Goal: Task Accomplishment & Management: Use online tool/utility

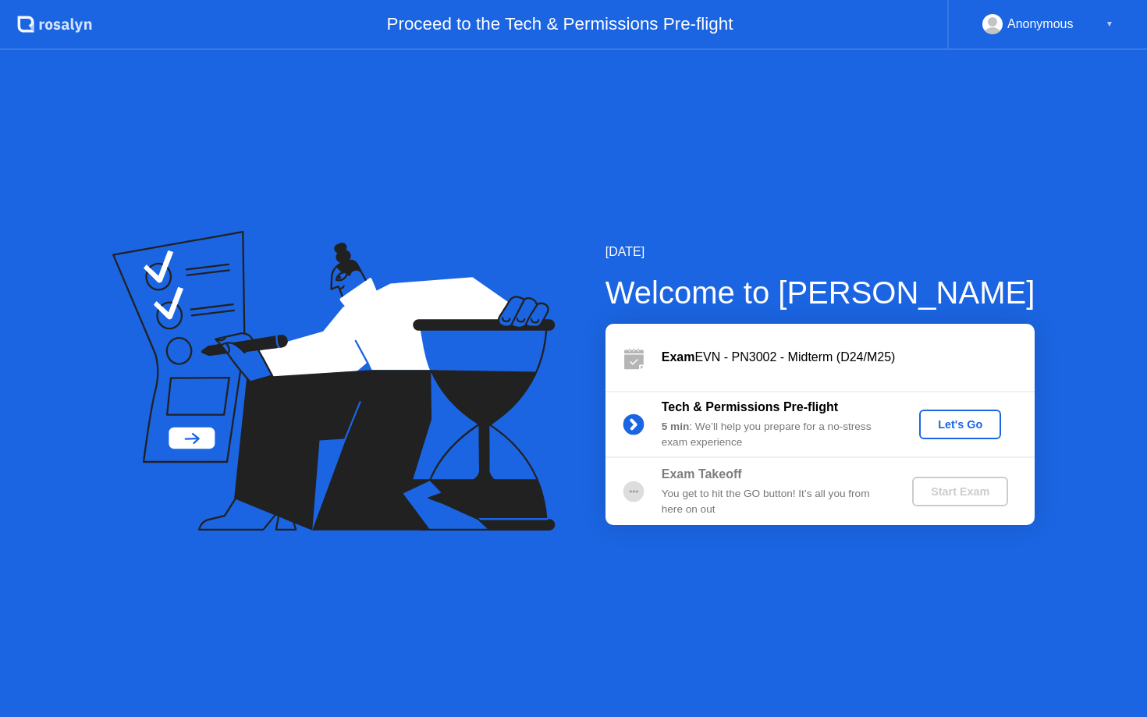
click at [964, 425] on div "Let's Go" at bounding box center [959, 424] width 69 height 12
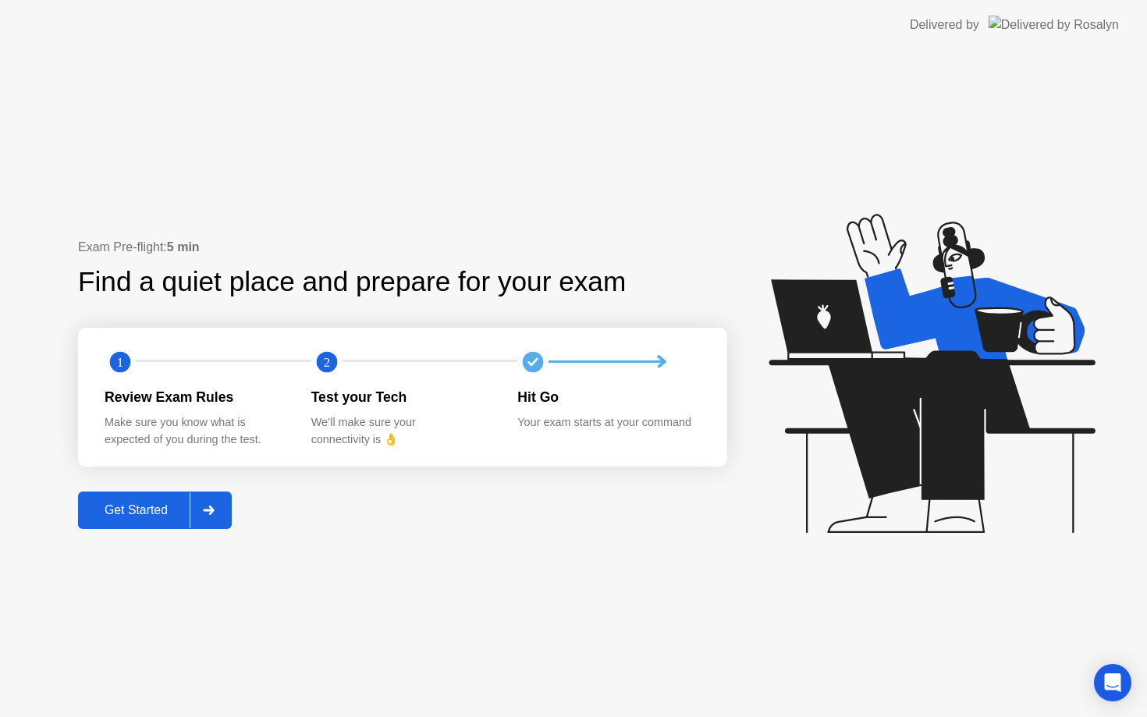
click at [151, 513] on div "Get Started" at bounding box center [136, 510] width 107 height 14
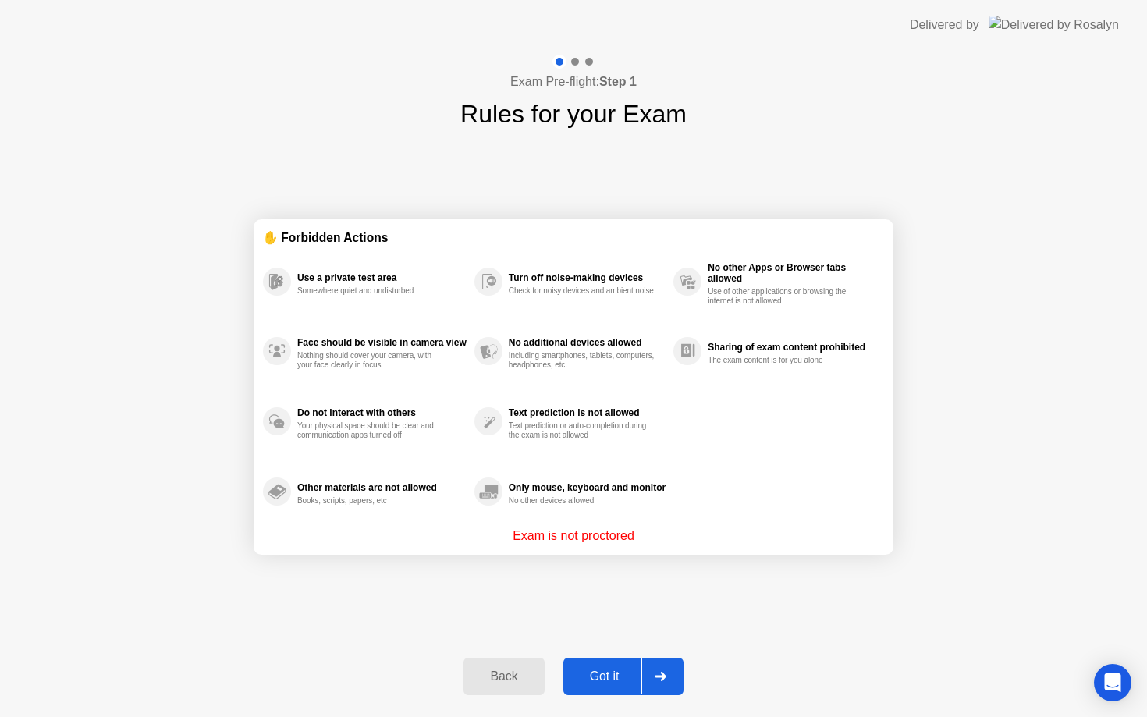
click at [595, 665] on button "Got it" at bounding box center [623, 676] width 120 height 37
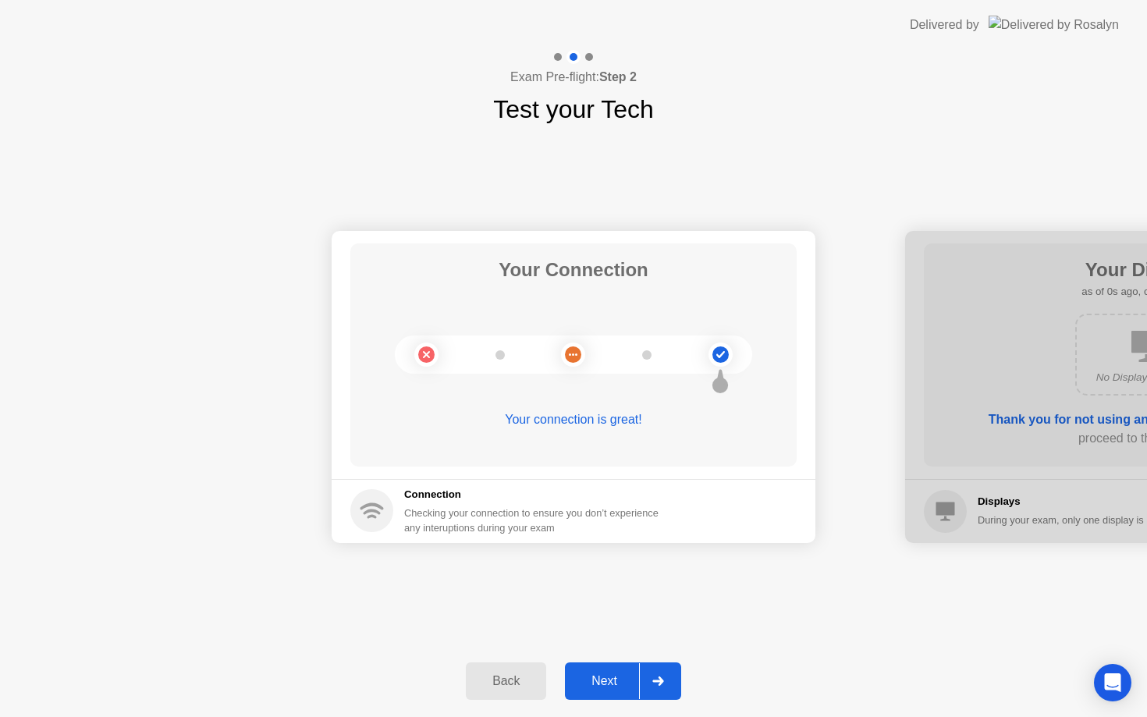
click at [603, 678] on div "Next" at bounding box center [604, 681] width 69 height 14
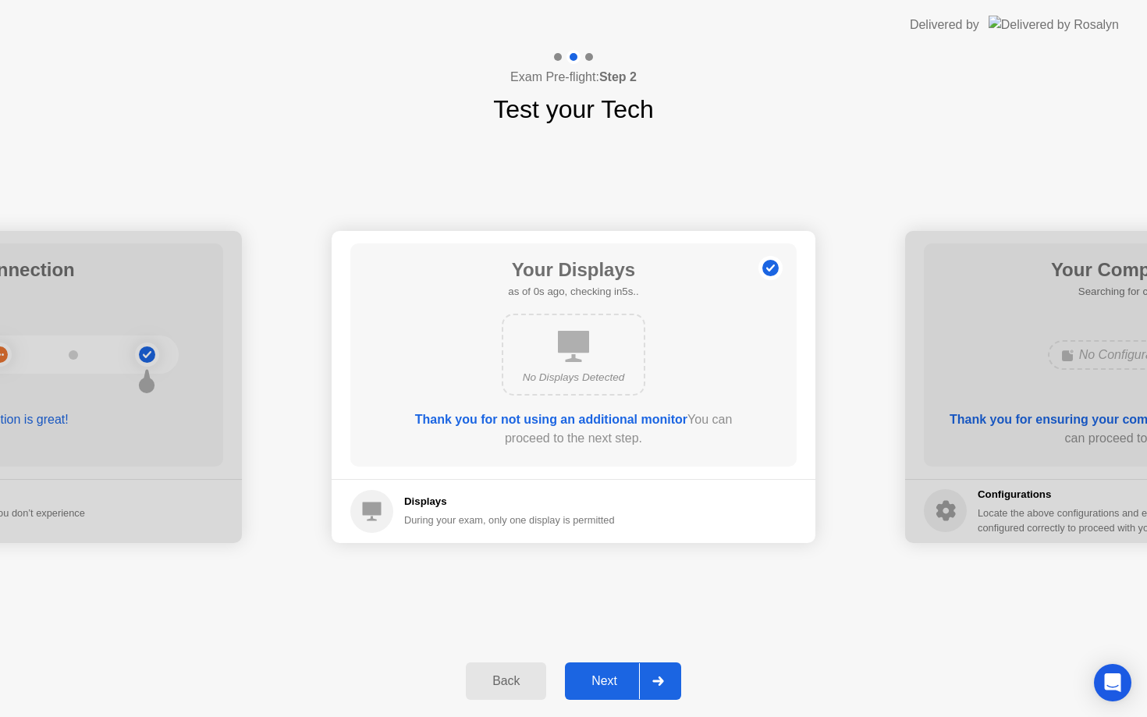
click at [603, 678] on div "Next" at bounding box center [604, 681] width 69 height 14
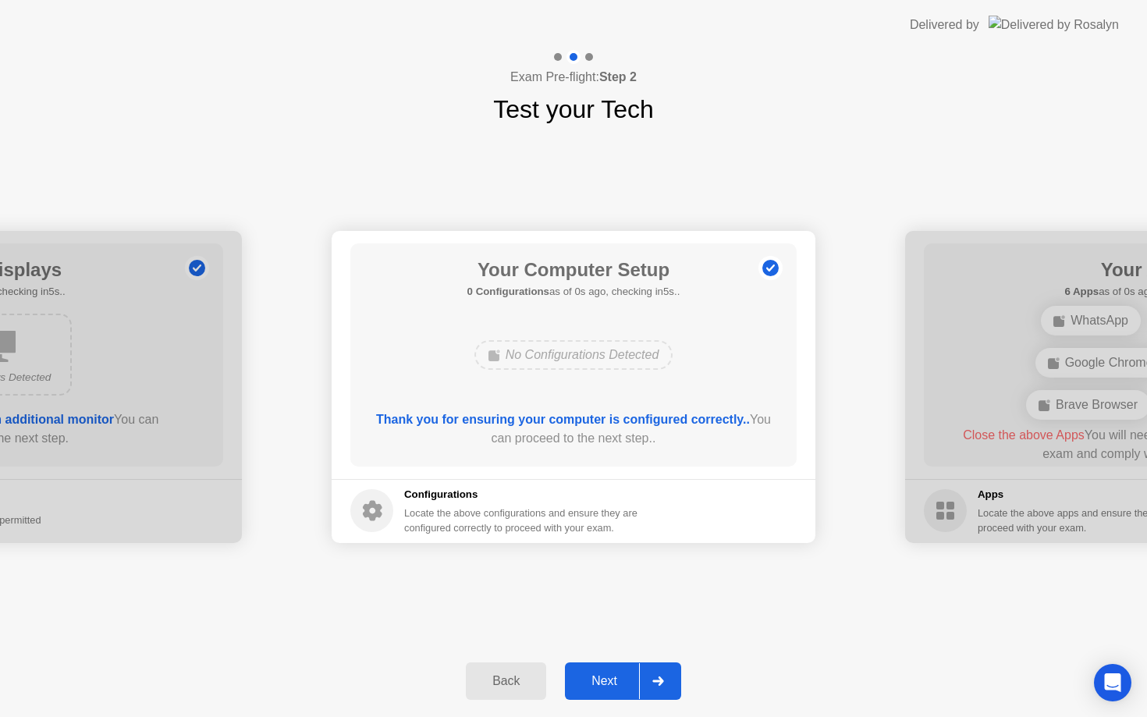
click at [603, 678] on div "Next" at bounding box center [604, 681] width 69 height 14
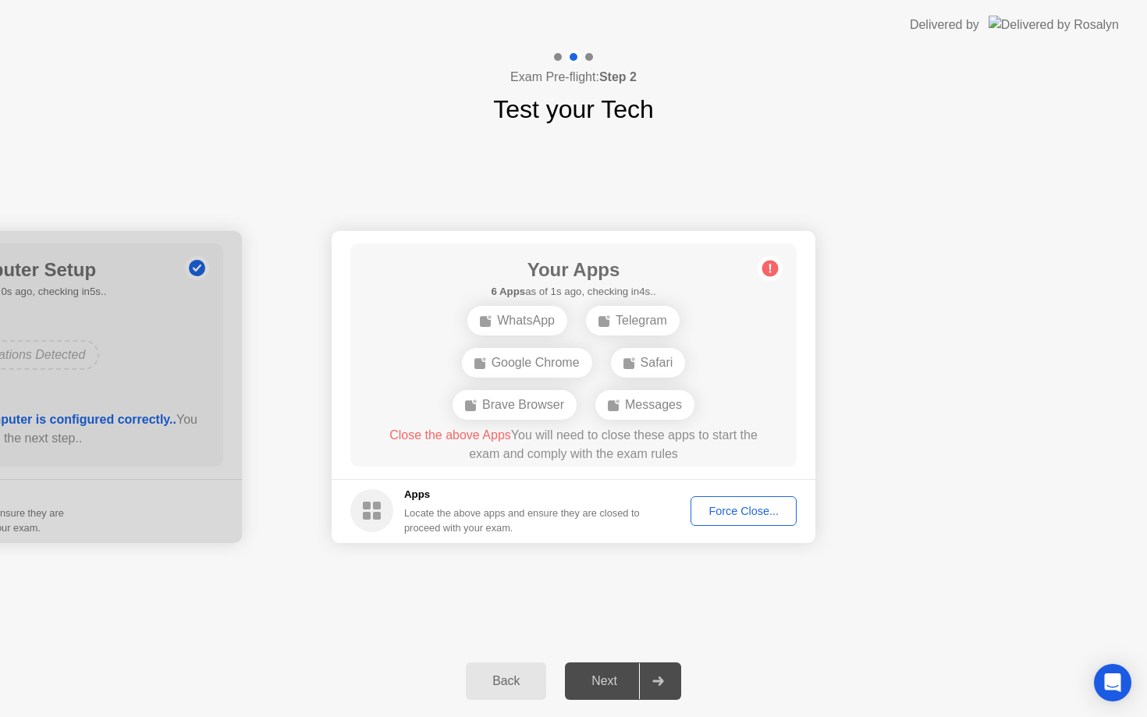
click at [603, 678] on div "Next" at bounding box center [604, 681] width 69 height 14
click at [741, 515] on div "Force Close..." at bounding box center [743, 511] width 95 height 12
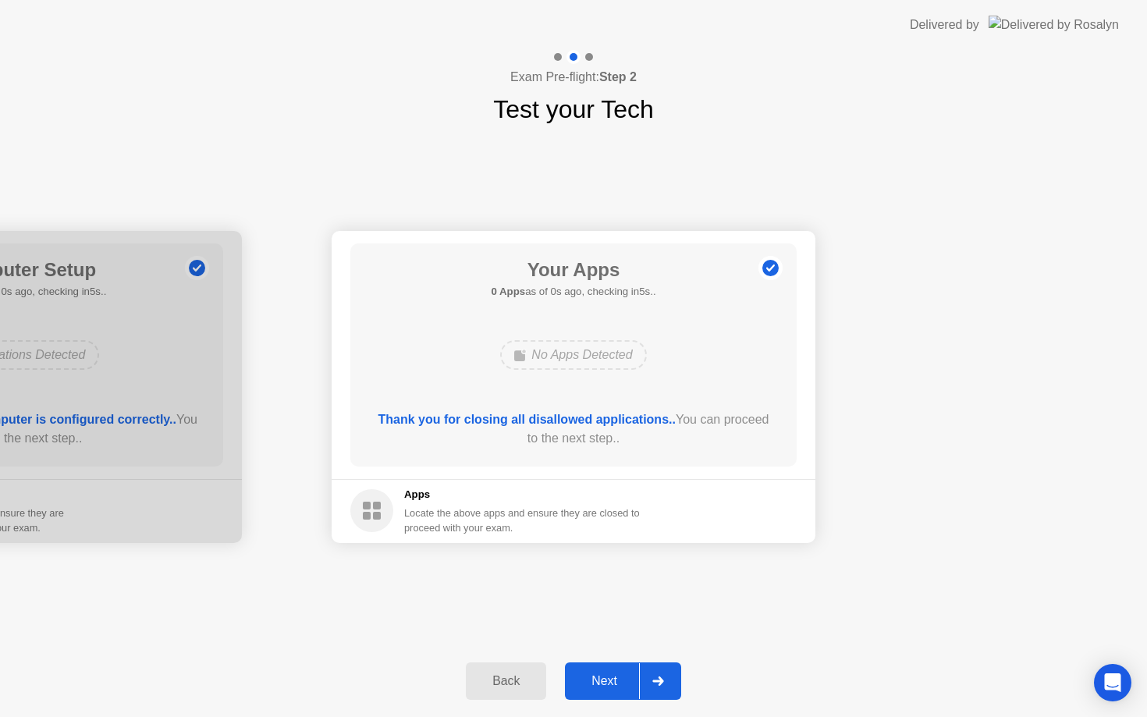
click at [611, 681] on div "Next" at bounding box center [604, 681] width 69 height 14
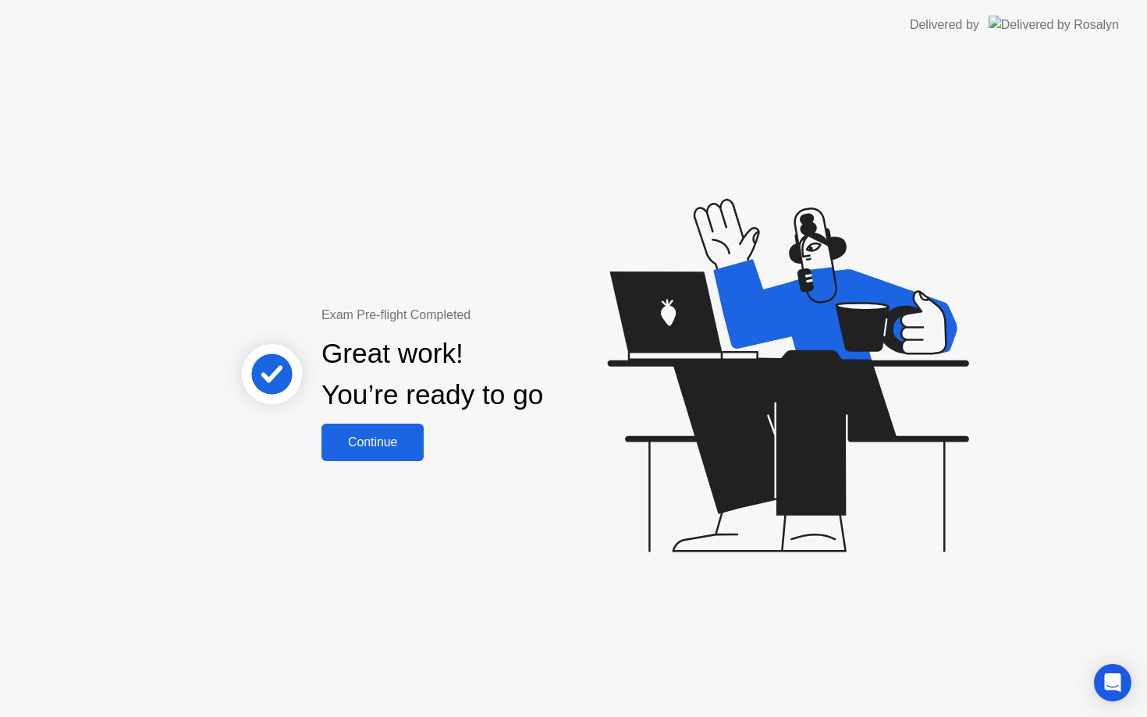
click at [385, 427] on button "Continue" at bounding box center [372, 442] width 102 height 37
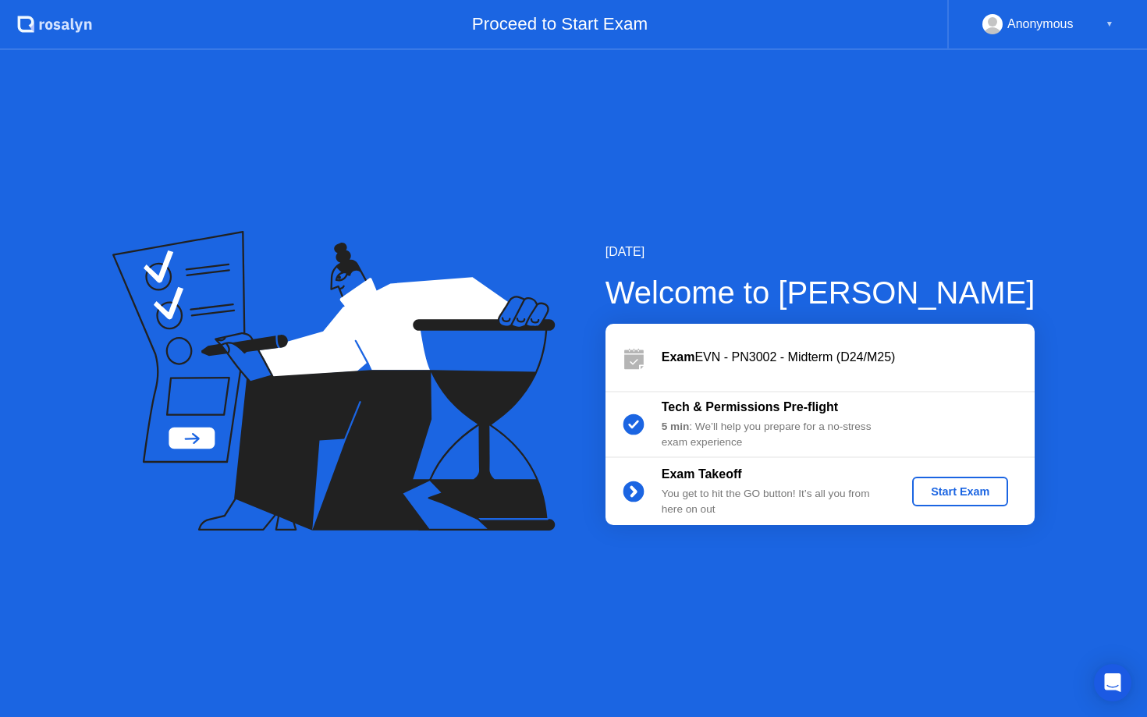
click at [991, 498] on div "Start Exam" at bounding box center [959, 491] width 83 height 12
